Goal: Task Accomplishment & Management: Manage account settings

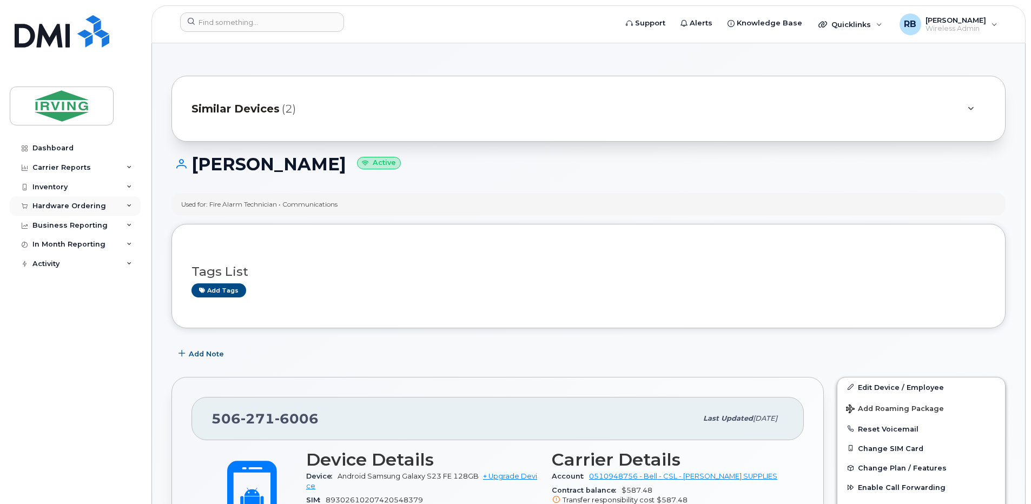
scroll to position [216, 0]
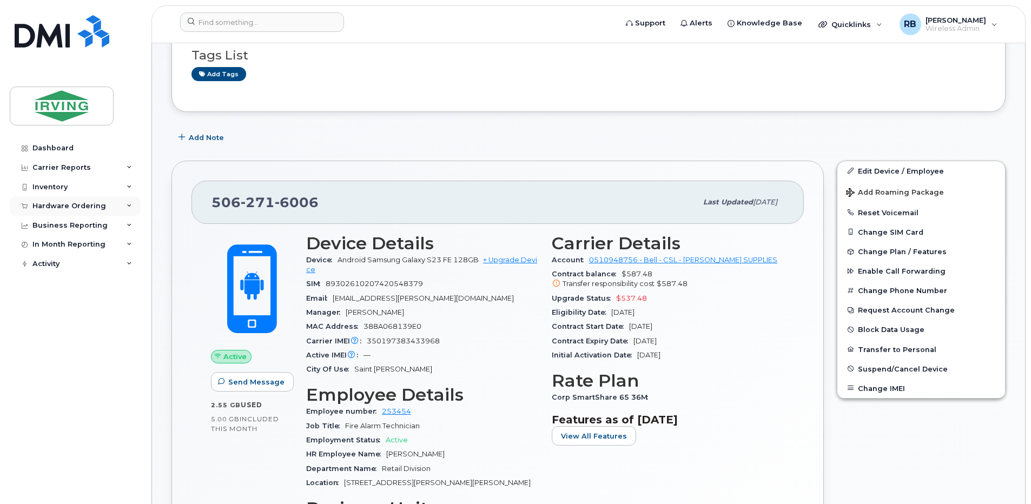
click at [67, 202] on div "Hardware Ordering" at bounding box center [69, 206] width 74 height 9
click at [43, 249] on div "Orders" at bounding box center [50, 247] width 26 height 10
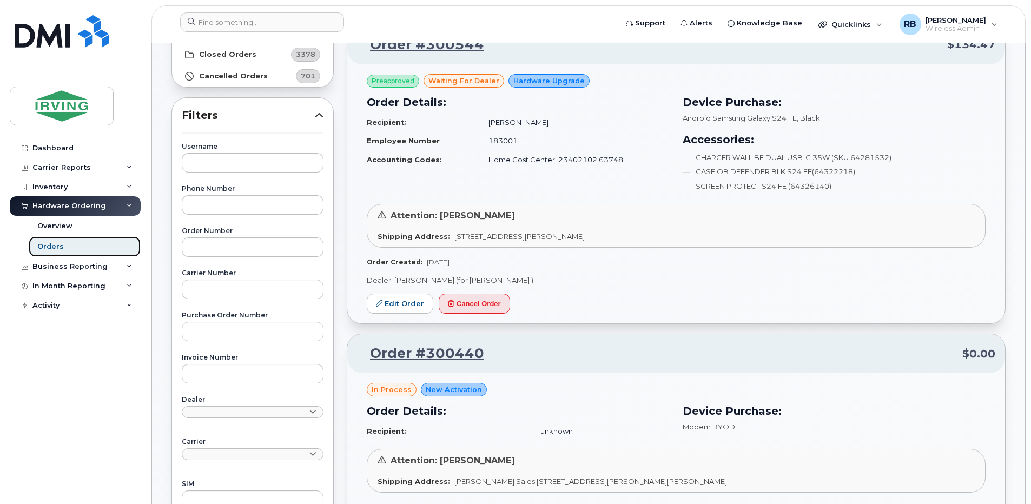
scroll to position [144, 0]
click at [401, 305] on link "Edit Order" at bounding box center [400, 303] width 67 height 20
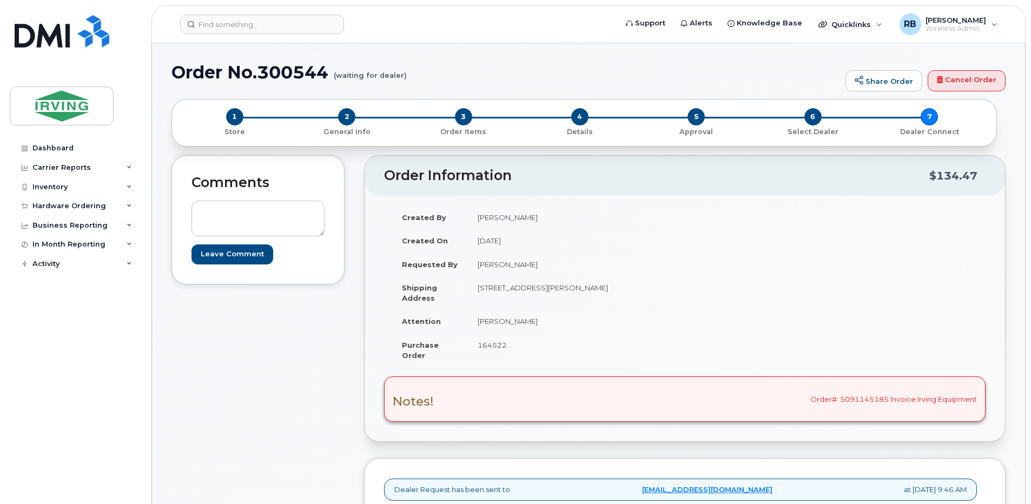
scroll to position [72, 0]
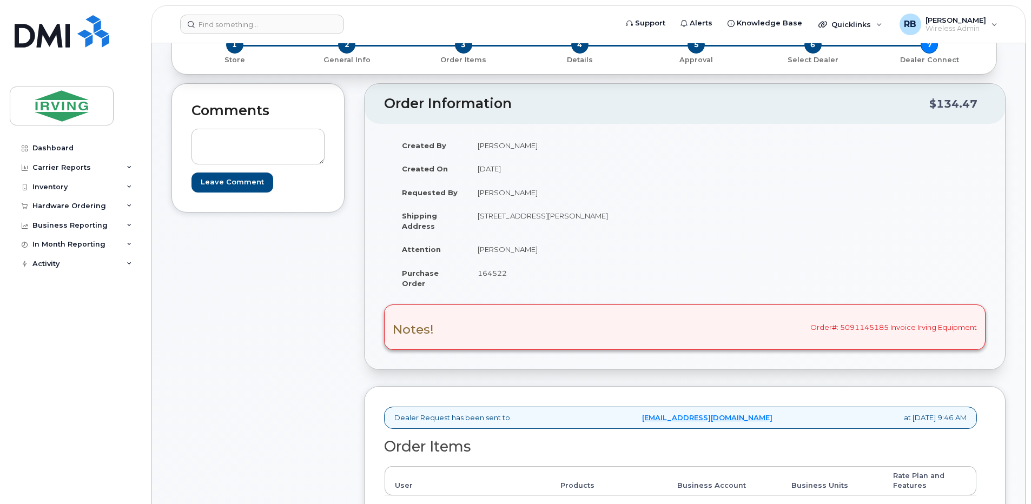
click at [496, 273] on span "164522" at bounding box center [491, 273] width 29 height 9
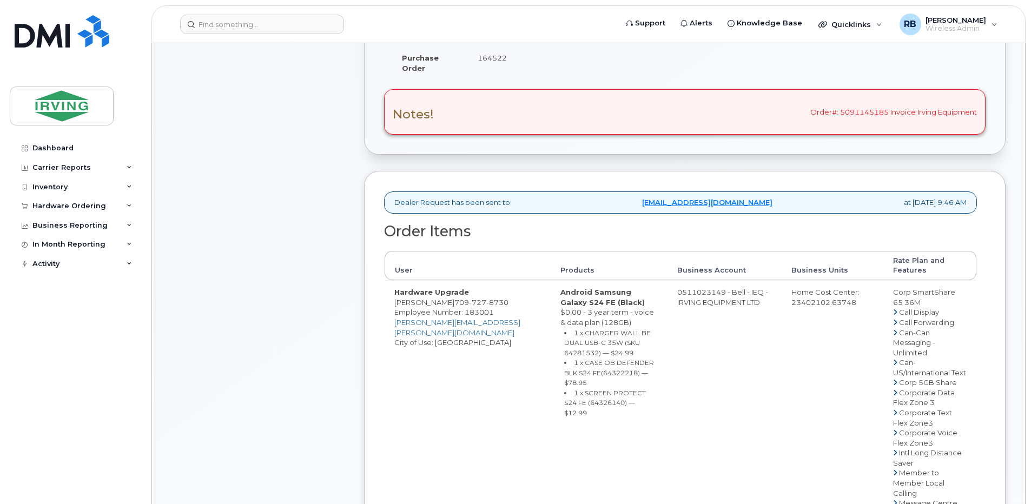
scroll to position [288, 0]
click at [41, 203] on div "Hardware Ordering" at bounding box center [69, 206] width 74 height 9
click at [43, 247] on div "Orders" at bounding box center [50, 247] width 26 height 10
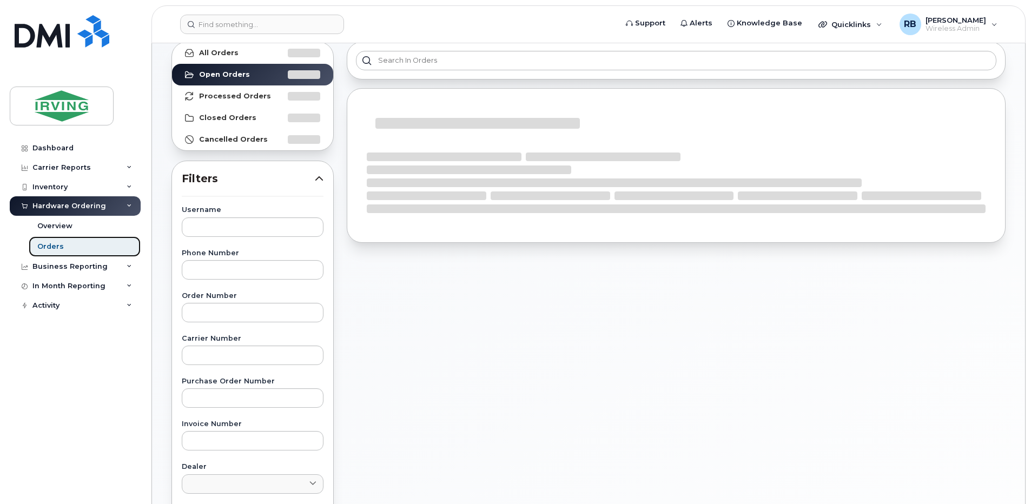
scroll to position [144, 0]
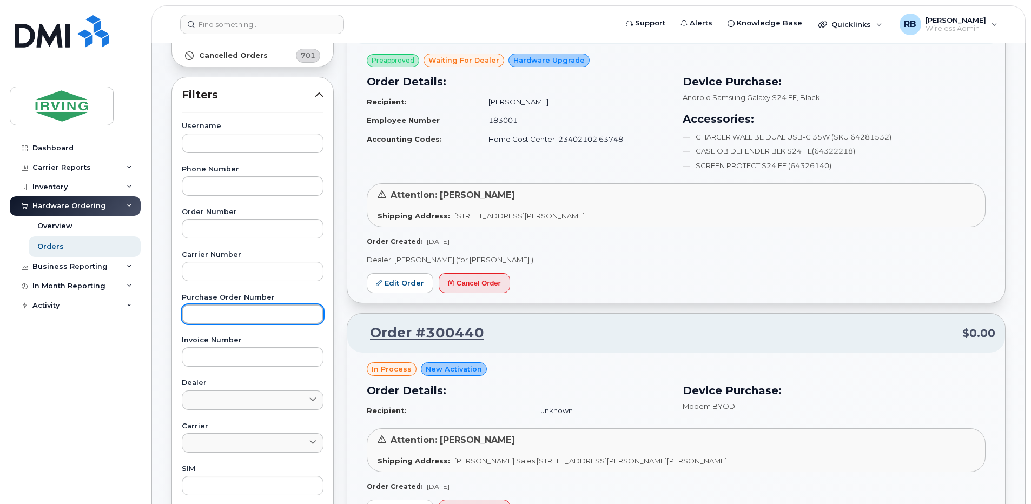
click at [214, 317] on input "text" at bounding box center [253, 313] width 142 height 19
paste input "184682"
type input "184682"
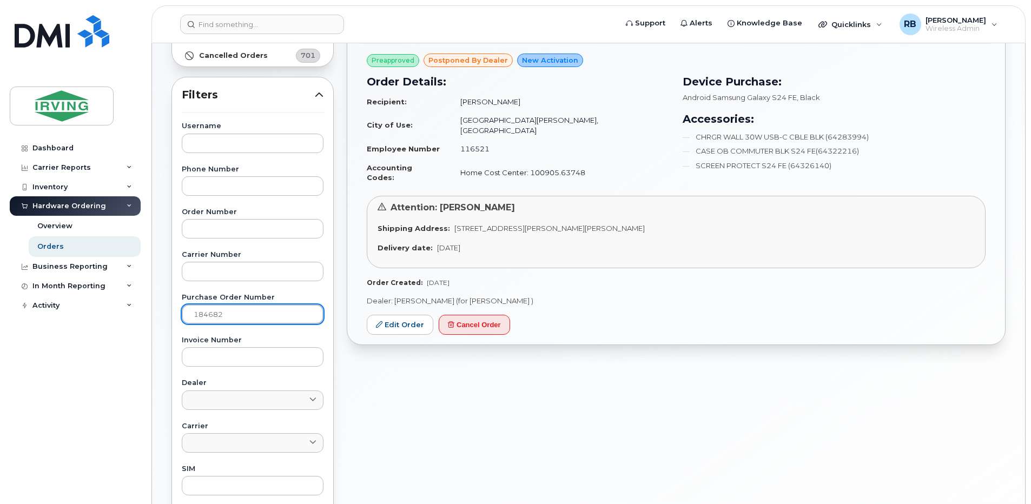
scroll to position [72, 0]
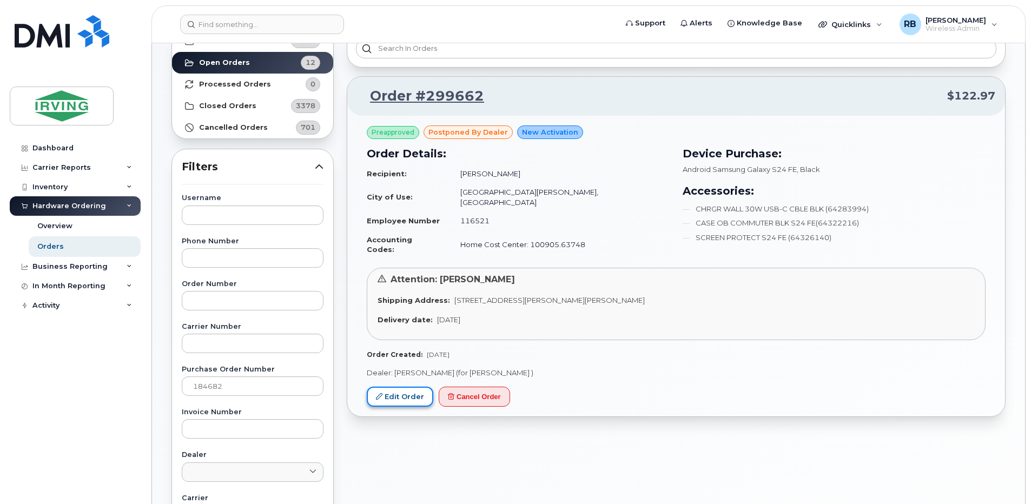
click at [398, 387] on link "Edit Order" at bounding box center [400, 397] width 67 height 20
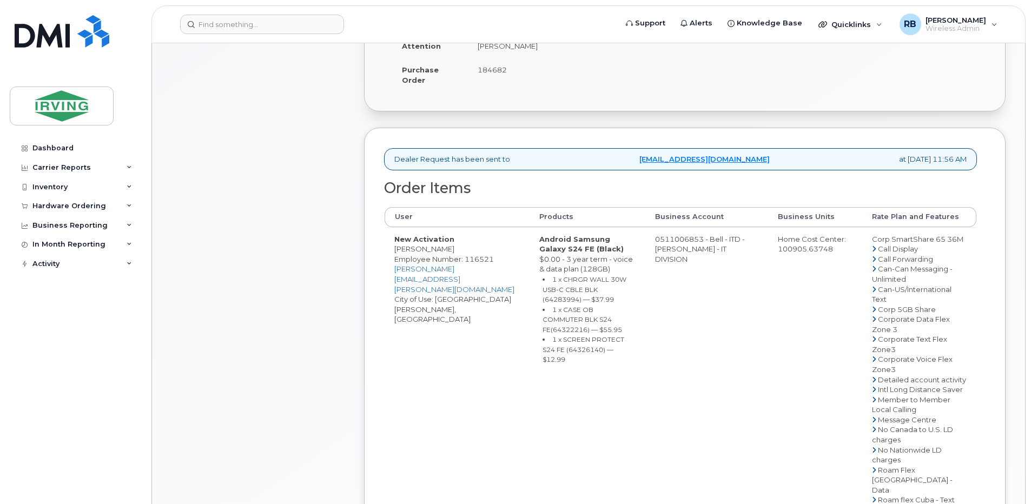
scroll to position [288, 0]
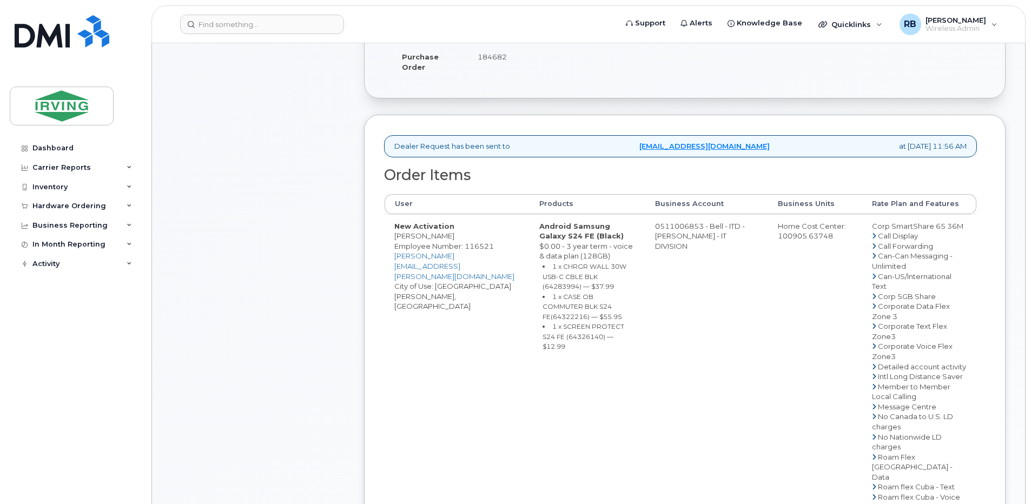
click at [684, 236] on td "0511006853 - Bell - ITD - JD IRVING - IT DIVISION" at bounding box center [706, 456] width 123 height 485
drag, startPoint x: 665, startPoint y: 236, endPoint x: 708, endPoint y: 235, distance: 42.7
click at [708, 235] on td "0511006853 - Bell - ITD - JD IRVING - IT DIVISION" at bounding box center [706, 456] width 123 height 485
copy td "511006853"
